Goal: Task Accomplishment & Management: Use online tool/utility

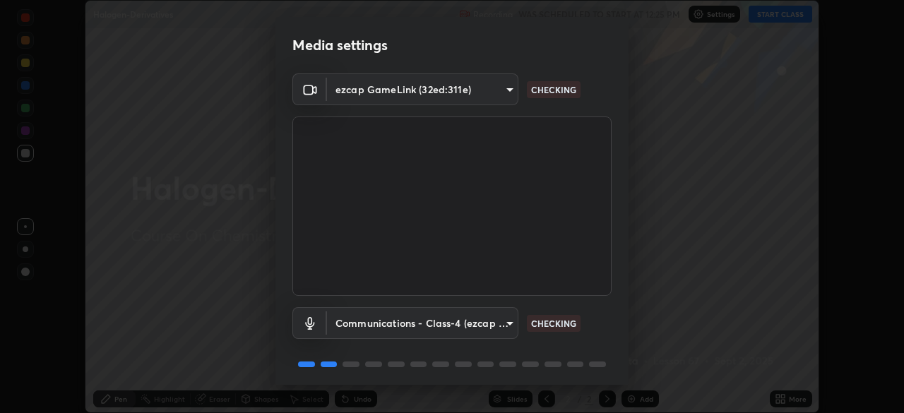
scroll to position [50, 0]
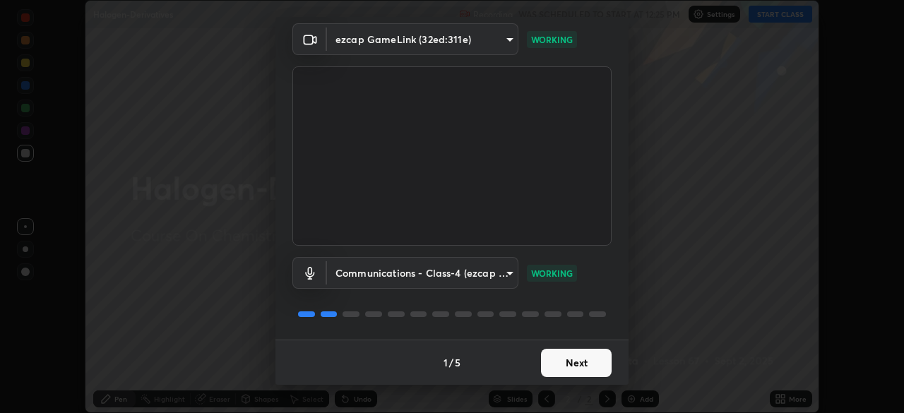
click at [570, 362] on button "Next" at bounding box center [576, 363] width 71 height 28
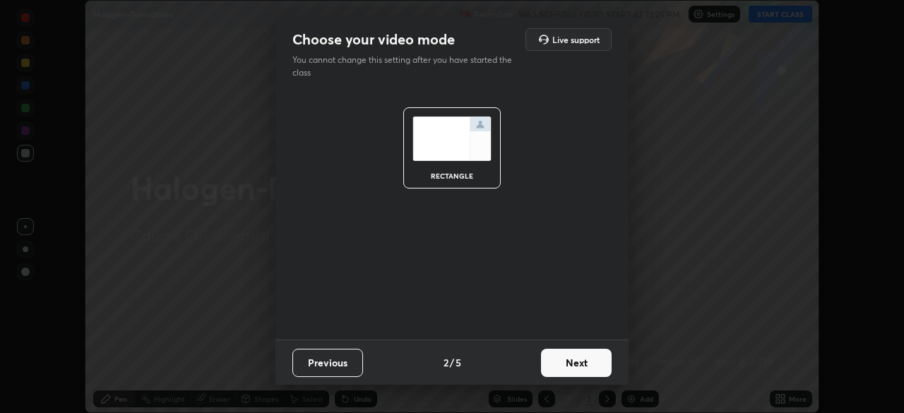
scroll to position [0, 0]
click at [572, 363] on button "Next" at bounding box center [576, 363] width 71 height 28
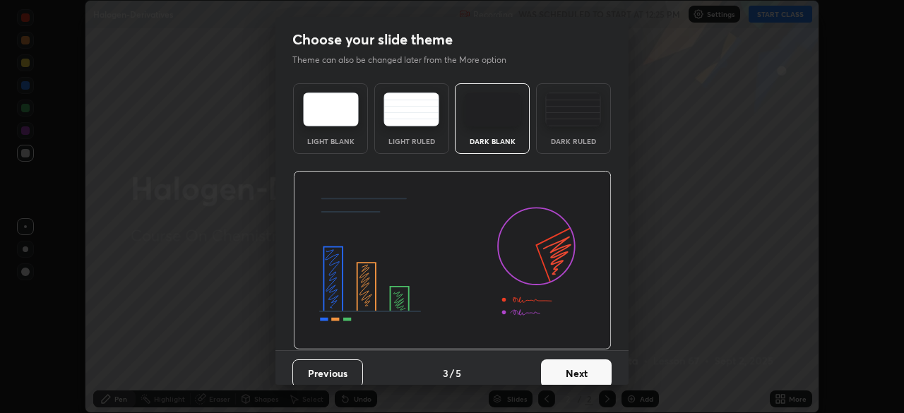
click at [572, 364] on button "Next" at bounding box center [576, 374] width 71 height 28
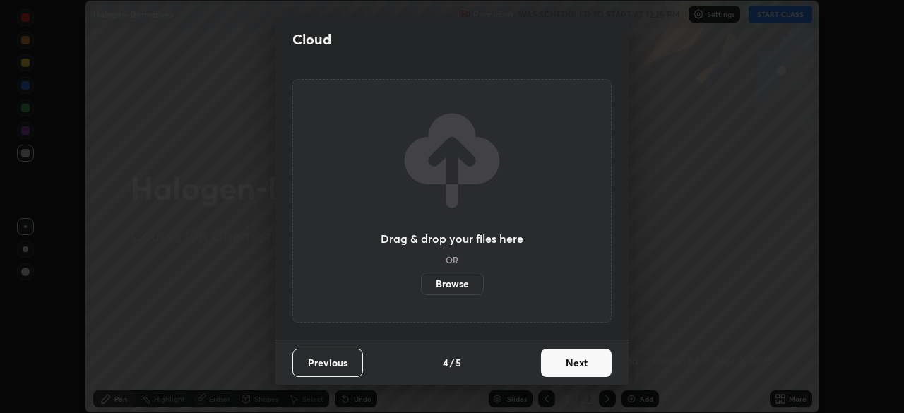
click at [575, 365] on button "Next" at bounding box center [576, 363] width 71 height 28
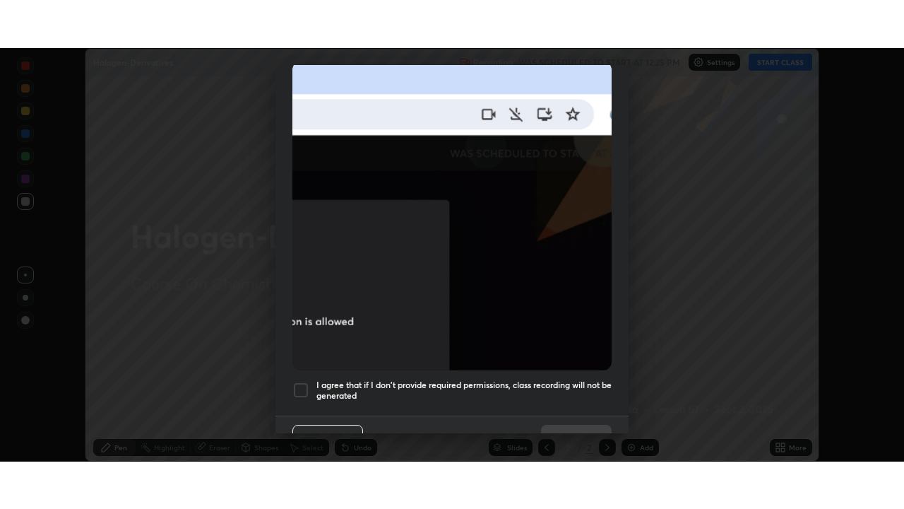
scroll to position [338, 0]
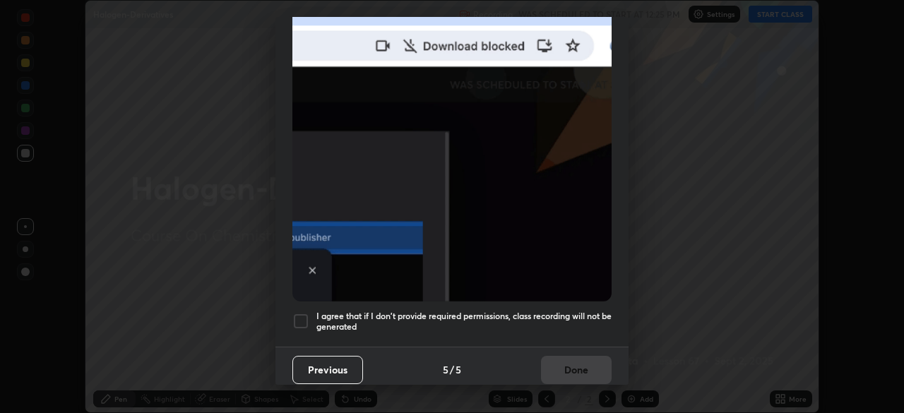
click at [309, 314] on div at bounding box center [300, 321] width 17 height 17
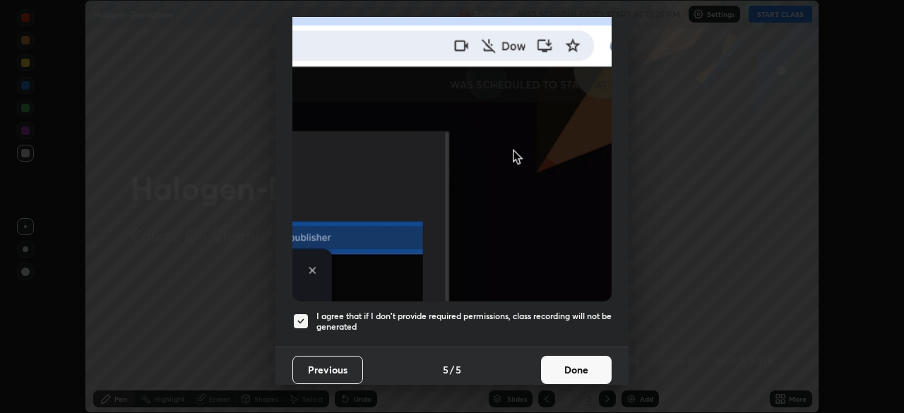
click at [574, 369] on button "Done" at bounding box center [576, 370] width 71 height 28
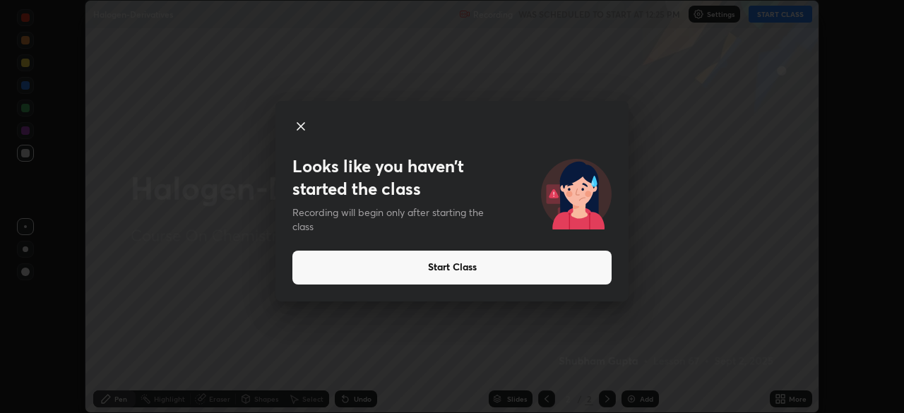
click at [300, 124] on icon at bounding box center [300, 126] width 17 height 17
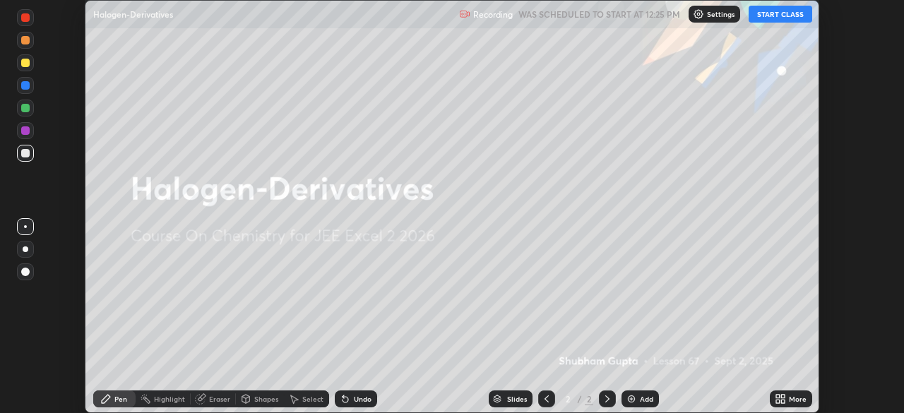
click at [771, 15] on button "START CLASS" at bounding box center [781, 14] width 64 height 17
click at [646, 406] on div "Add" at bounding box center [640, 399] width 37 height 17
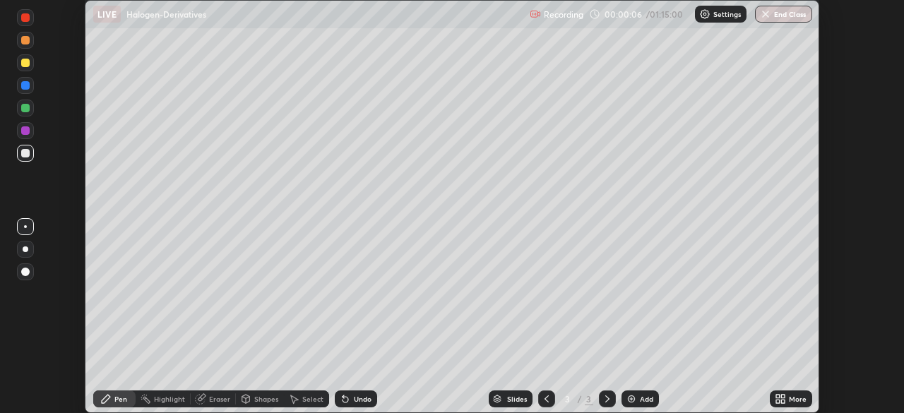
click at [783, 401] on icon at bounding box center [783, 402] width 4 height 4
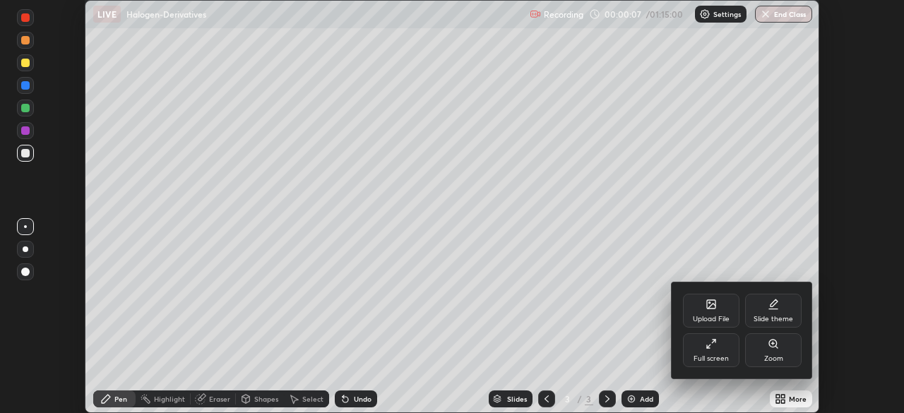
click at [716, 357] on div "Full screen" at bounding box center [711, 358] width 35 height 7
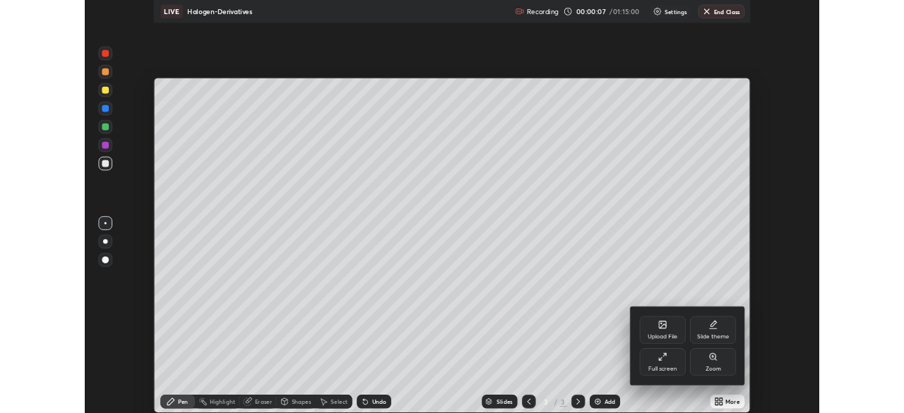
scroll to position [509, 904]
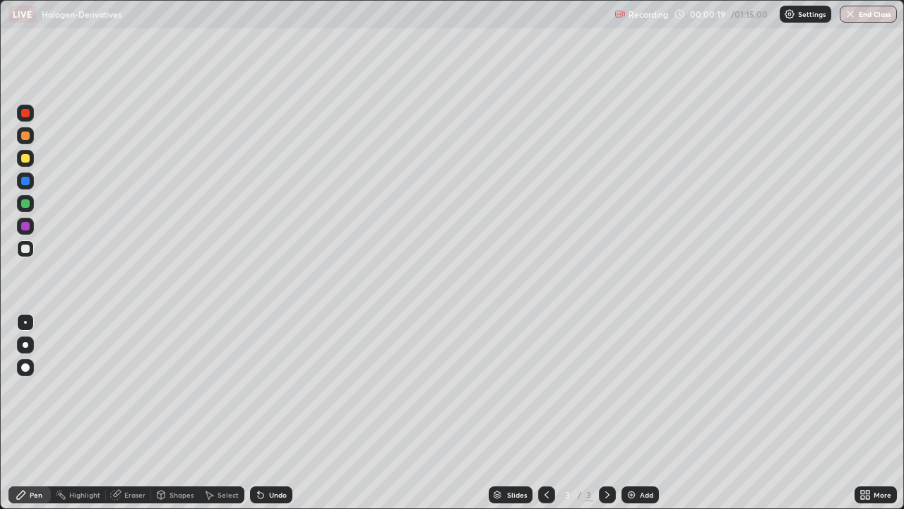
click at [26, 347] on div at bounding box center [26, 345] width 6 height 6
click at [25, 345] on div at bounding box center [26, 345] width 6 height 6
click at [282, 413] on div "Undo" at bounding box center [278, 494] width 18 height 7
click at [25, 136] on div at bounding box center [25, 135] width 8 height 8
click at [629, 413] on img at bounding box center [631, 494] width 11 height 11
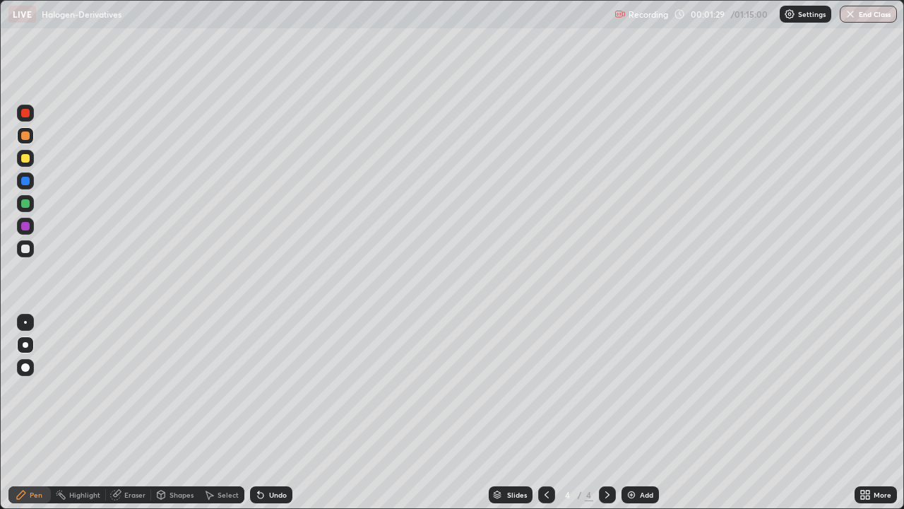
click at [26, 165] on div at bounding box center [25, 158] width 17 height 17
click at [22, 210] on div at bounding box center [25, 203] width 17 height 17
click at [634, 413] on div "Add" at bounding box center [640, 494] width 37 height 17
click at [272, 413] on div "Undo" at bounding box center [271, 494] width 42 height 17
click at [269, 413] on div "Undo" at bounding box center [278, 494] width 18 height 7
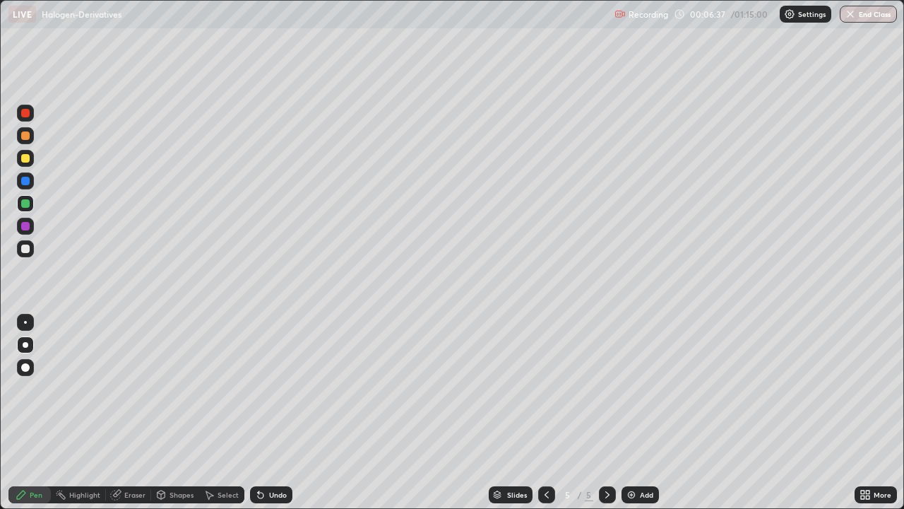
click at [634, 413] on img at bounding box center [631, 494] width 11 height 11
click at [22, 254] on div at bounding box center [25, 248] width 17 height 17
click at [23, 157] on div at bounding box center [25, 158] width 8 height 8
click at [273, 413] on div "Undo" at bounding box center [278, 494] width 18 height 7
click at [280, 413] on div "Undo" at bounding box center [278, 494] width 18 height 7
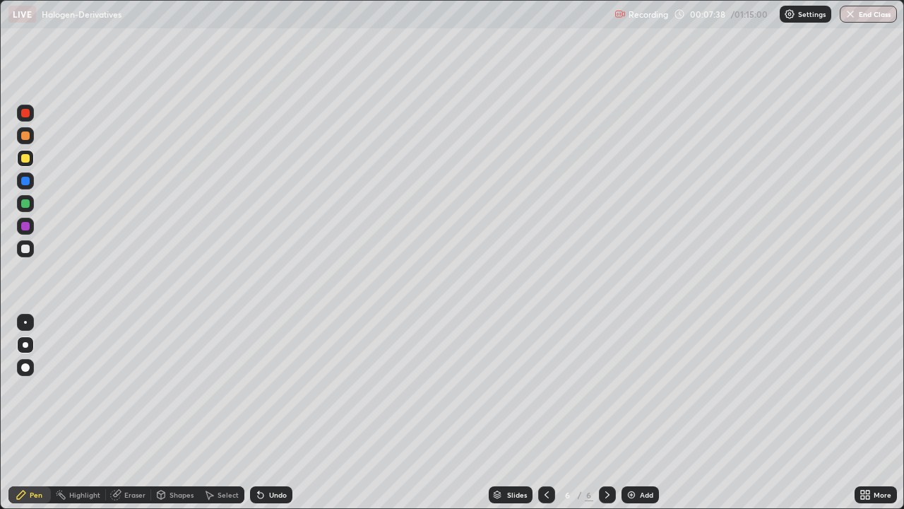
click at [24, 255] on div at bounding box center [25, 248] width 17 height 17
click at [634, 413] on img at bounding box center [631, 494] width 11 height 11
click at [24, 227] on div at bounding box center [25, 226] width 8 height 8
click at [545, 413] on icon at bounding box center [546, 494] width 11 height 11
click at [608, 413] on div at bounding box center [607, 494] width 17 height 28
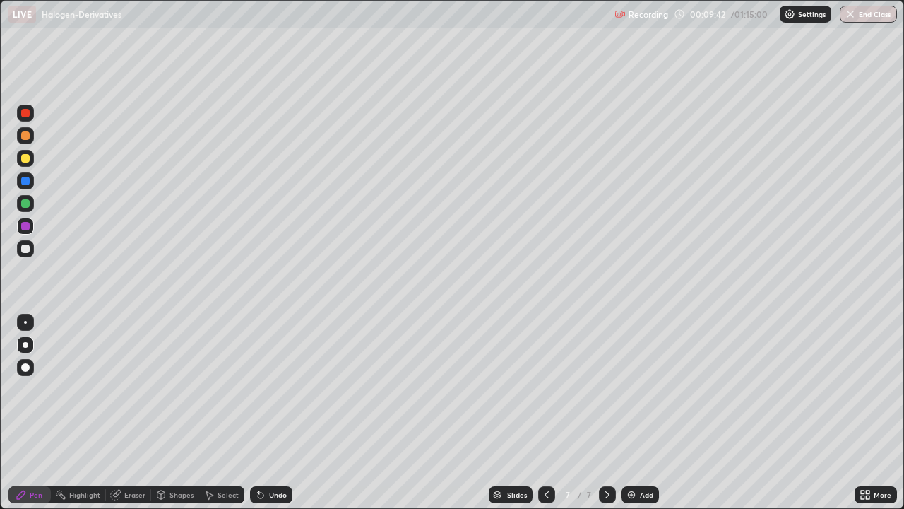
click at [26, 159] on div at bounding box center [25, 158] width 8 height 8
click at [28, 207] on div at bounding box center [25, 203] width 17 height 17
click at [22, 158] on div at bounding box center [25, 158] width 8 height 8
click at [278, 413] on div "Undo" at bounding box center [271, 494] width 42 height 17
click at [25, 114] on div at bounding box center [25, 113] width 8 height 8
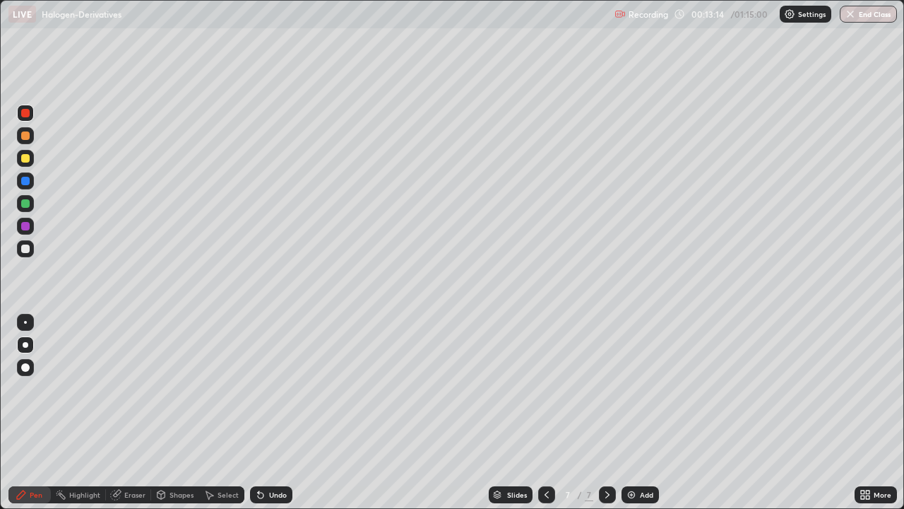
click at [546, 413] on div at bounding box center [546, 494] width 17 height 17
click at [548, 413] on div at bounding box center [546, 494] width 17 height 17
click at [606, 413] on icon at bounding box center [607, 494] width 11 height 11
click at [605, 413] on icon at bounding box center [607, 494] width 4 height 7
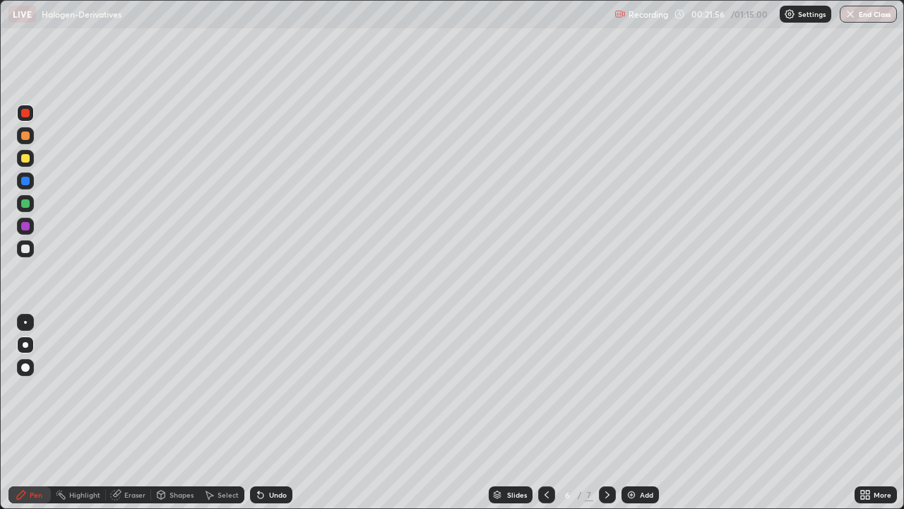
click at [606, 413] on icon at bounding box center [607, 494] width 11 height 11
click at [25, 204] on div at bounding box center [25, 203] width 8 height 8
click at [27, 119] on div at bounding box center [25, 113] width 17 height 17
click at [636, 413] on div "Add" at bounding box center [640, 494] width 37 height 17
click at [22, 252] on div at bounding box center [25, 248] width 8 height 8
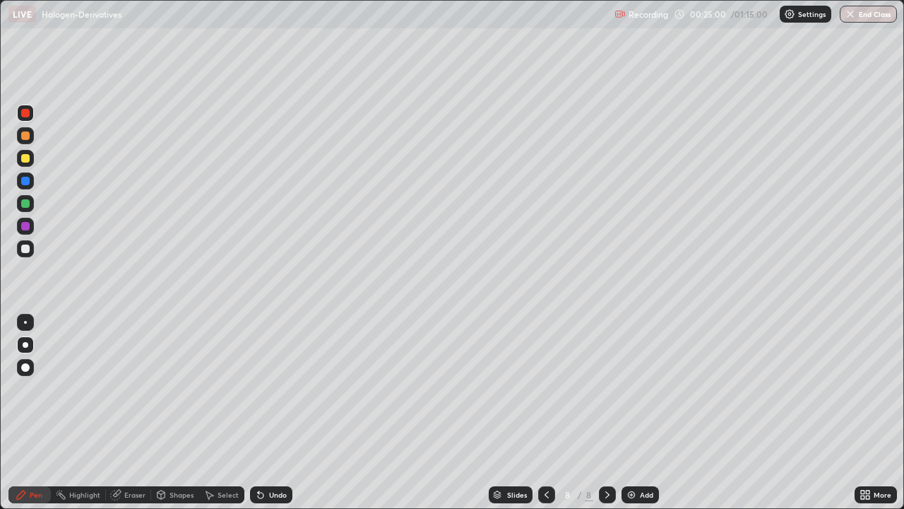
click at [24, 249] on div at bounding box center [25, 248] width 8 height 8
click at [548, 413] on div at bounding box center [546, 494] width 17 height 17
click at [548, 413] on div at bounding box center [546, 494] width 17 height 28
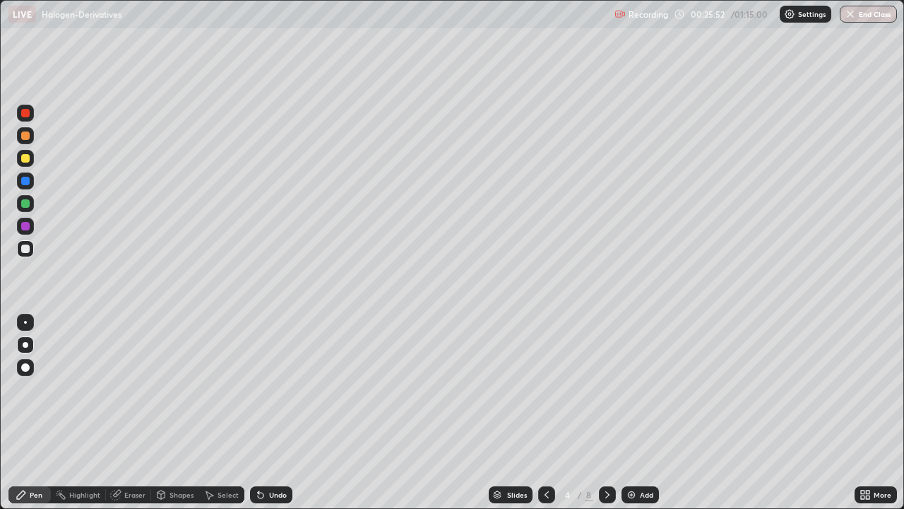
click at [545, 413] on icon at bounding box center [546, 494] width 11 height 11
click at [607, 413] on div at bounding box center [607, 494] width 17 height 28
click at [608, 413] on div at bounding box center [607, 494] width 17 height 28
click at [607, 413] on div at bounding box center [607, 494] width 17 height 28
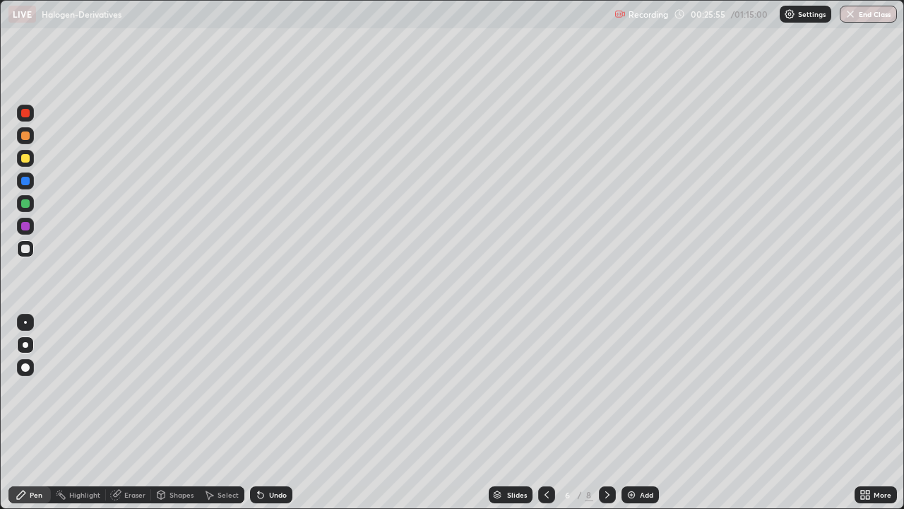
click at [605, 413] on div at bounding box center [607, 494] width 17 height 28
click at [606, 413] on div at bounding box center [607, 494] width 17 height 28
click at [29, 158] on div at bounding box center [25, 158] width 8 height 8
click at [548, 413] on div at bounding box center [546, 494] width 17 height 28
click at [549, 413] on div at bounding box center [546, 494] width 17 height 17
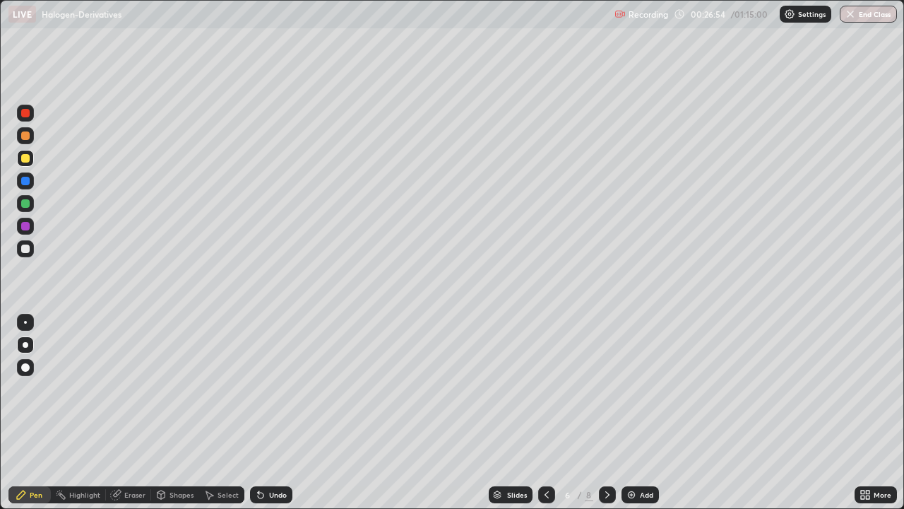
click at [548, 413] on div at bounding box center [546, 494] width 17 height 28
click at [547, 413] on div at bounding box center [546, 494] width 17 height 28
click at [551, 413] on div at bounding box center [546, 494] width 17 height 28
click at [603, 413] on div at bounding box center [607, 494] width 17 height 17
click at [606, 413] on icon at bounding box center [607, 494] width 11 height 11
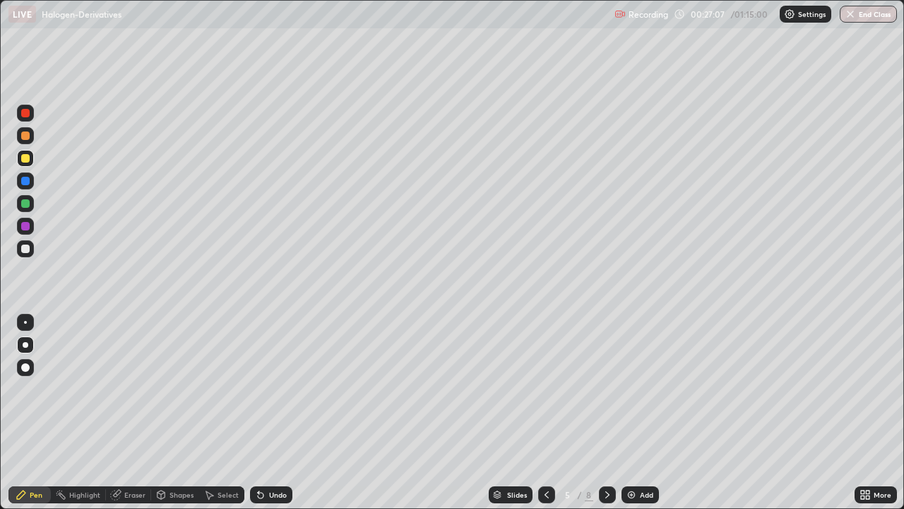
click at [605, 413] on div at bounding box center [607, 494] width 17 height 28
click at [607, 413] on icon at bounding box center [607, 494] width 11 height 11
click at [609, 413] on div at bounding box center [607, 494] width 17 height 28
click at [611, 413] on div at bounding box center [607, 494] width 17 height 17
click at [25, 227] on div at bounding box center [25, 226] width 8 height 8
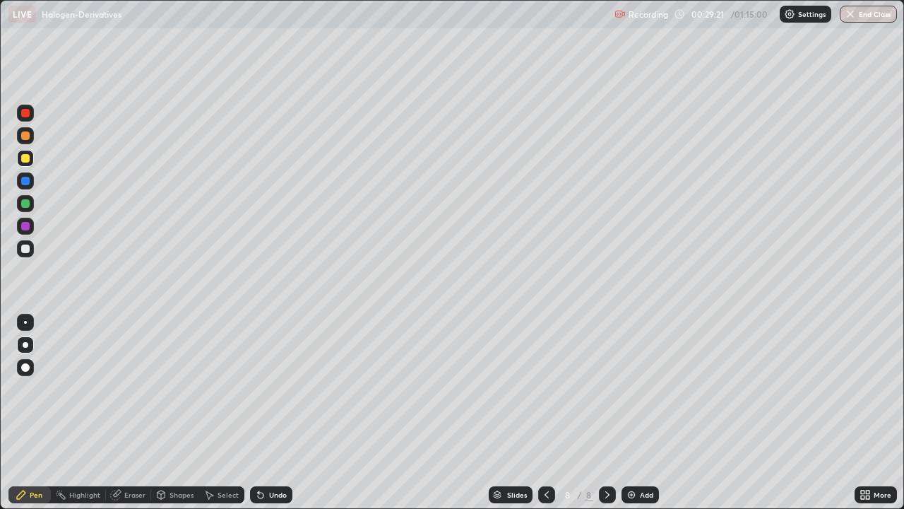
click at [26, 225] on div at bounding box center [25, 226] width 8 height 8
click at [26, 207] on div at bounding box center [25, 203] width 8 height 8
click at [269, 413] on div "Undo" at bounding box center [278, 494] width 18 height 7
click at [269, 413] on div "Undo" at bounding box center [271, 494] width 42 height 17
click at [637, 413] on div "Add" at bounding box center [640, 494] width 37 height 17
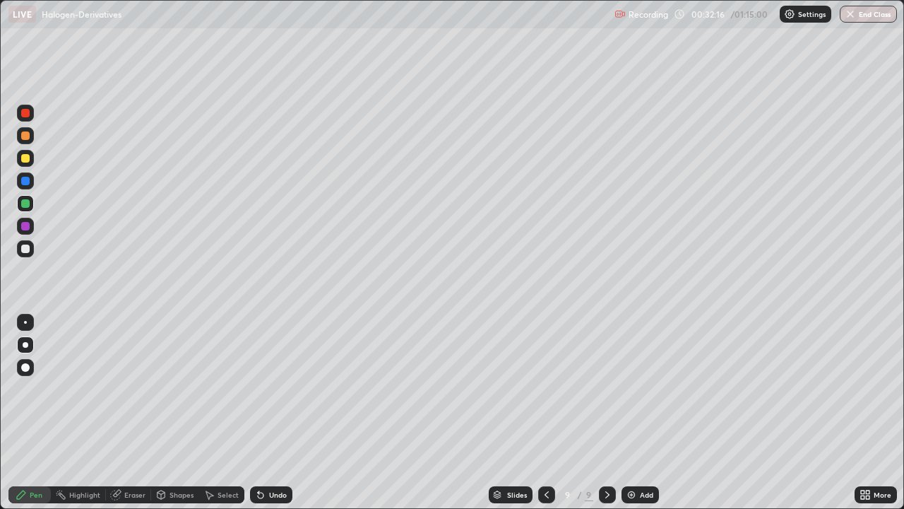
click at [25, 249] on div at bounding box center [25, 248] width 8 height 8
click at [28, 159] on div at bounding box center [25, 158] width 8 height 8
click at [23, 252] on div at bounding box center [25, 248] width 8 height 8
click at [637, 413] on div "Add" at bounding box center [640, 494] width 37 height 17
click at [29, 248] on div at bounding box center [25, 248] width 8 height 8
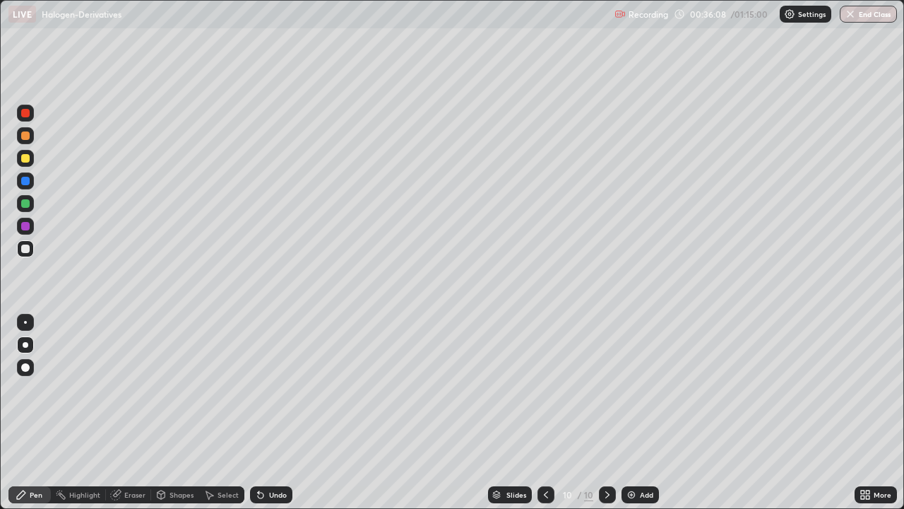
click at [276, 413] on div "Undo" at bounding box center [278, 494] width 18 height 7
click at [27, 160] on div at bounding box center [25, 158] width 8 height 8
click at [26, 206] on div at bounding box center [25, 203] width 8 height 8
click at [30, 158] on div at bounding box center [25, 158] width 17 height 17
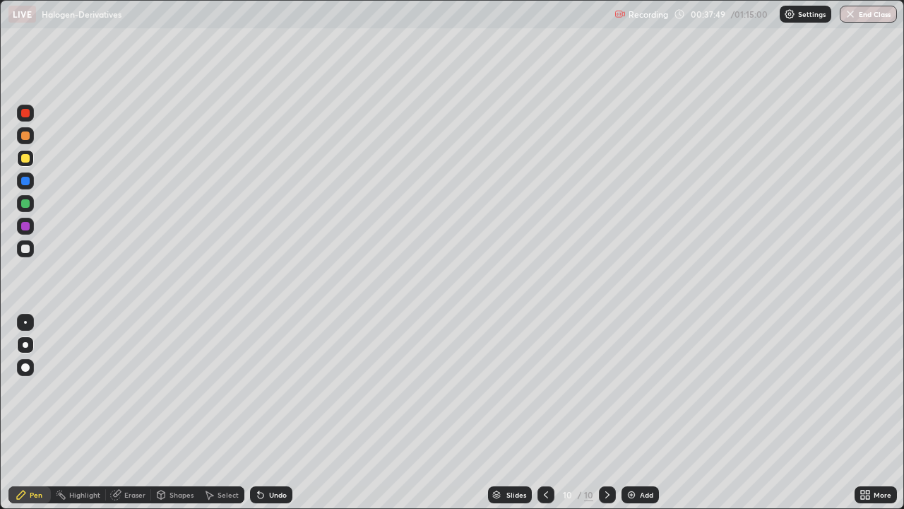
click at [27, 160] on div at bounding box center [25, 158] width 8 height 8
click at [30, 136] on div at bounding box center [25, 135] width 17 height 17
click at [24, 118] on div at bounding box center [25, 113] width 17 height 17
click at [23, 230] on div at bounding box center [25, 226] width 8 height 8
click at [646, 413] on div "Add" at bounding box center [646, 494] width 13 height 7
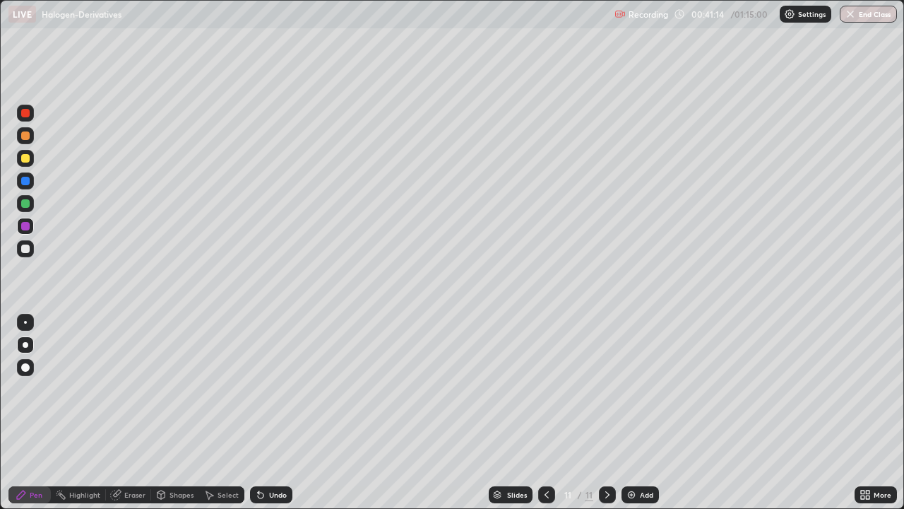
click at [25, 249] on div at bounding box center [25, 248] width 8 height 8
click at [25, 157] on div at bounding box center [25, 158] width 8 height 8
click at [25, 155] on div at bounding box center [25, 158] width 8 height 8
click at [27, 230] on div at bounding box center [25, 226] width 8 height 8
click at [25, 177] on div at bounding box center [25, 181] width 8 height 8
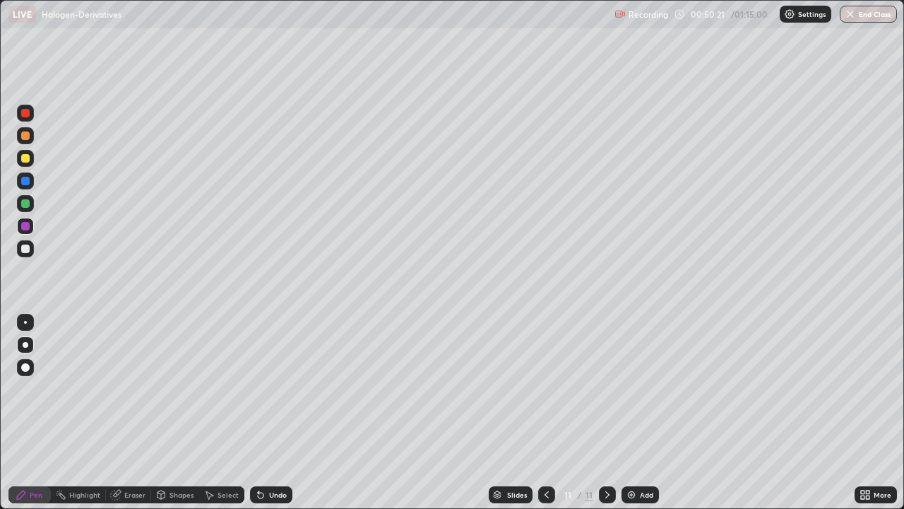
click at [20, 182] on div at bounding box center [25, 180] width 17 height 17
click at [640, 413] on div "Add" at bounding box center [646, 494] width 13 height 7
click at [545, 413] on div at bounding box center [546, 494] width 17 height 17
click at [545, 413] on icon at bounding box center [546, 494] width 11 height 11
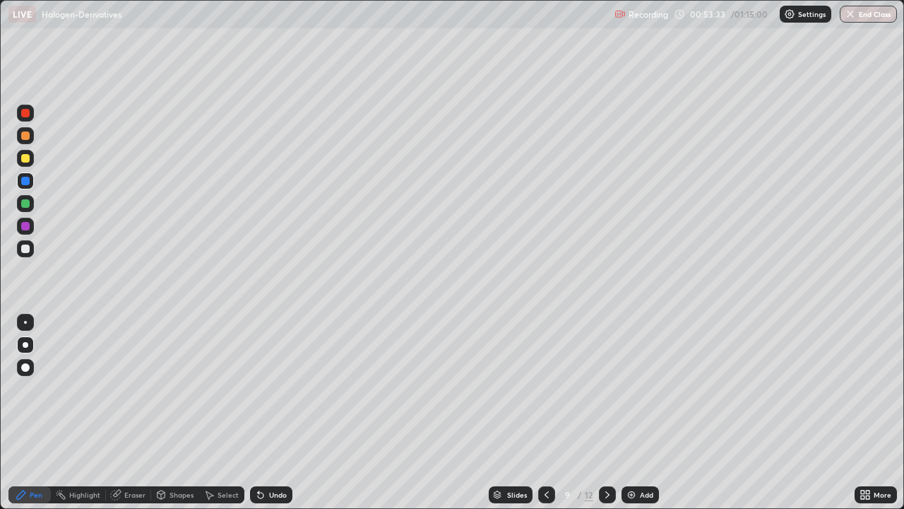
click at [547, 413] on icon at bounding box center [546, 494] width 11 height 11
click at [548, 413] on div at bounding box center [546, 494] width 17 height 17
click at [544, 413] on div at bounding box center [546, 494] width 17 height 17
click at [543, 413] on div at bounding box center [546, 494] width 17 height 28
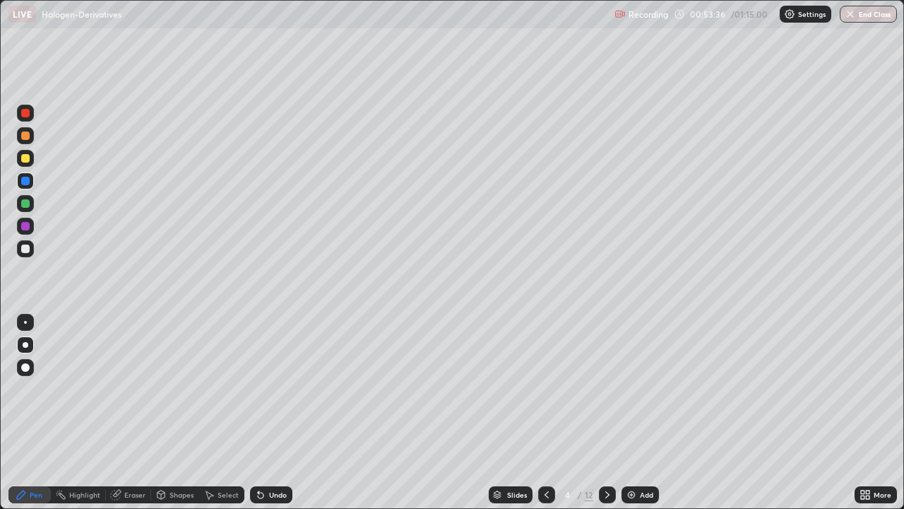
click at [545, 413] on icon at bounding box center [546, 494] width 11 height 11
click at [23, 205] on div at bounding box center [25, 203] width 8 height 8
click at [605, 413] on icon at bounding box center [607, 494] width 11 height 11
click at [608, 413] on icon at bounding box center [607, 494] width 11 height 11
click at [607, 413] on icon at bounding box center [607, 494] width 11 height 11
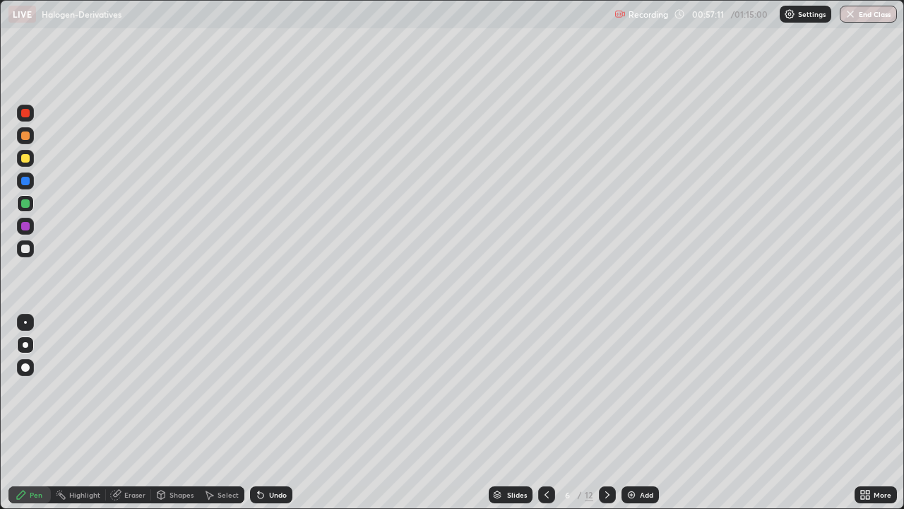
click at [608, 413] on icon at bounding box center [607, 494] width 11 height 11
click at [640, 413] on div "Add" at bounding box center [646, 494] width 13 height 7
click at [25, 249] on div at bounding box center [25, 248] width 8 height 8
click at [276, 413] on div "Undo" at bounding box center [271, 494] width 42 height 17
click at [22, 158] on div at bounding box center [25, 158] width 8 height 8
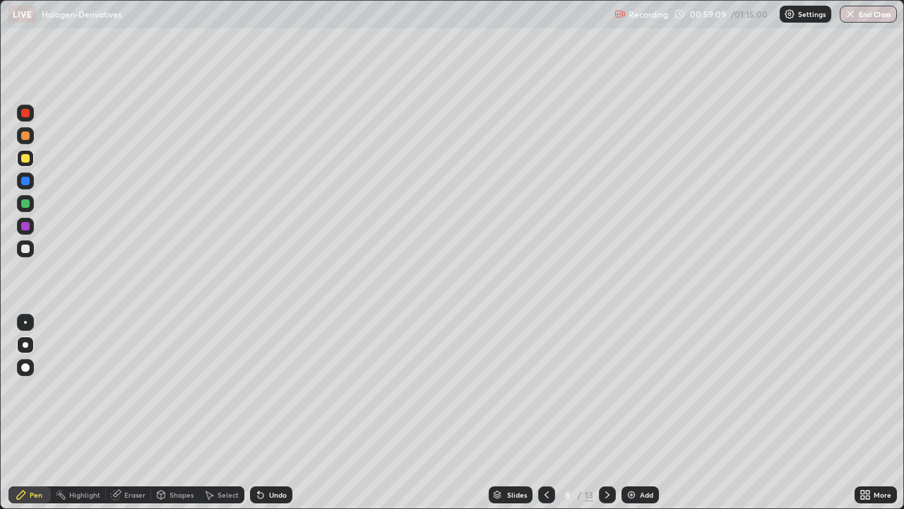
click at [276, 413] on div "Undo" at bounding box center [271, 494] width 42 height 17
click at [271, 413] on div "Undo" at bounding box center [271, 494] width 42 height 17
click at [267, 413] on div "Undo" at bounding box center [271, 494] width 42 height 17
click at [26, 204] on div at bounding box center [25, 203] width 8 height 8
click at [860, 11] on button "End Class" at bounding box center [868, 14] width 57 height 17
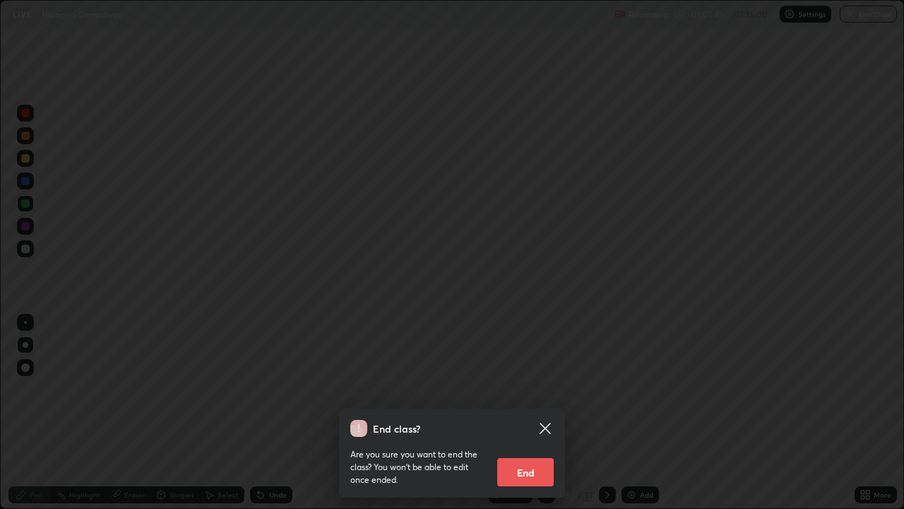
click at [509, 389] on div "End class? Are you sure you want to end the class? You won’t be able to edit on…" at bounding box center [452, 254] width 904 height 509
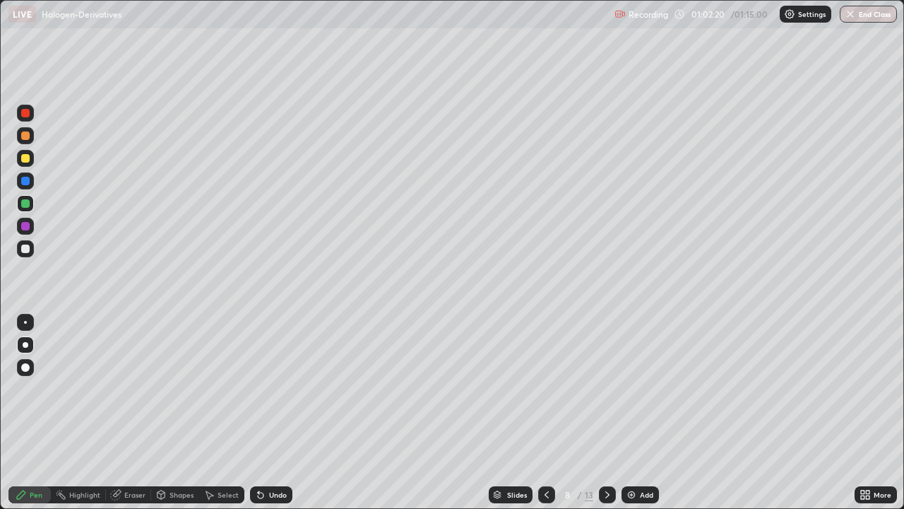
click at [861, 16] on button "End Class" at bounding box center [868, 14] width 57 height 17
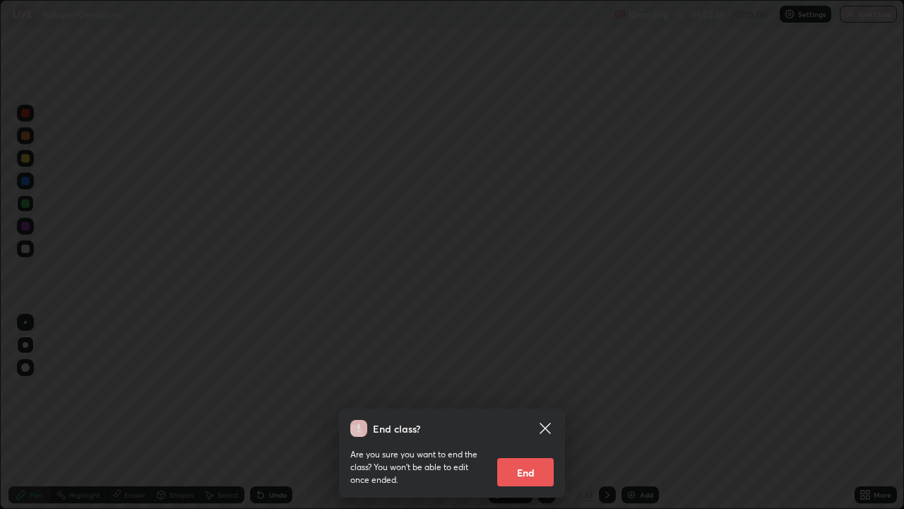
click at [533, 413] on button "End" at bounding box center [525, 472] width 57 height 28
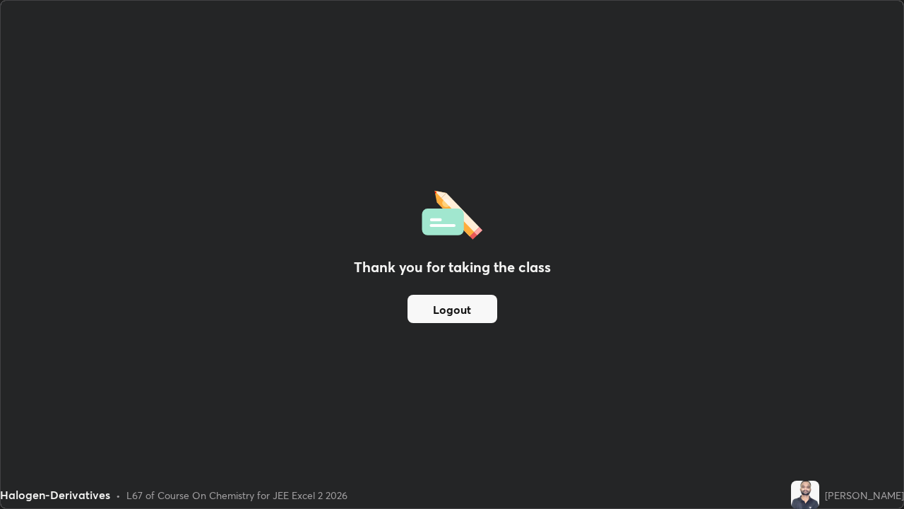
click at [476, 315] on button "Logout" at bounding box center [453, 309] width 90 height 28
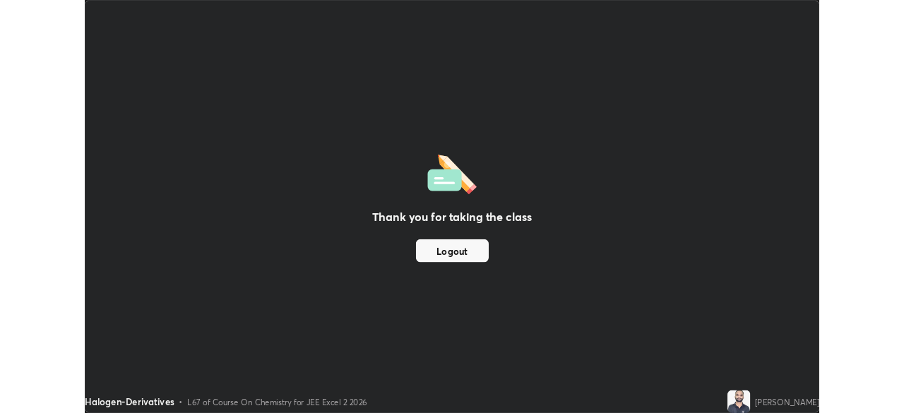
scroll to position [70234, 69743]
